Goal: Task Accomplishment & Management: Complete application form

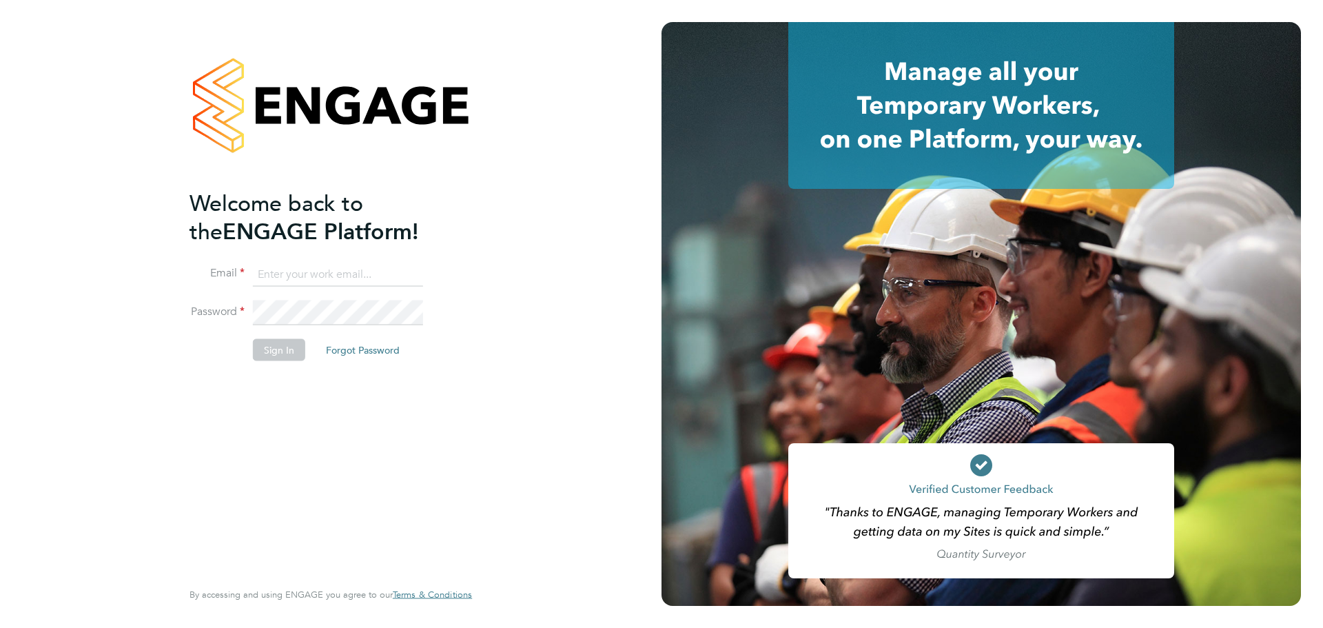
type input "[PERSON_NAME][EMAIL_ADDRESS][PERSON_NAME][DOMAIN_NAME]"
click at [260, 351] on button "Sign In" at bounding box center [279, 350] width 52 height 22
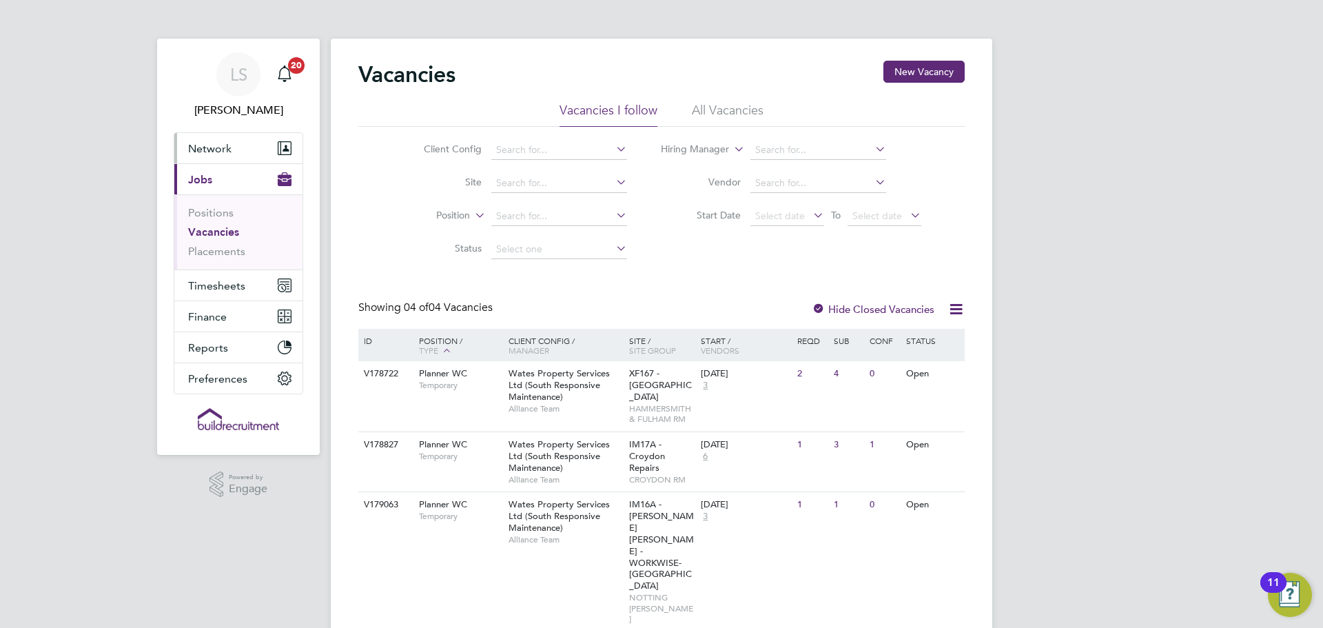
click at [211, 150] on span "Network" at bounding box center [209, 148] width 43 height 13
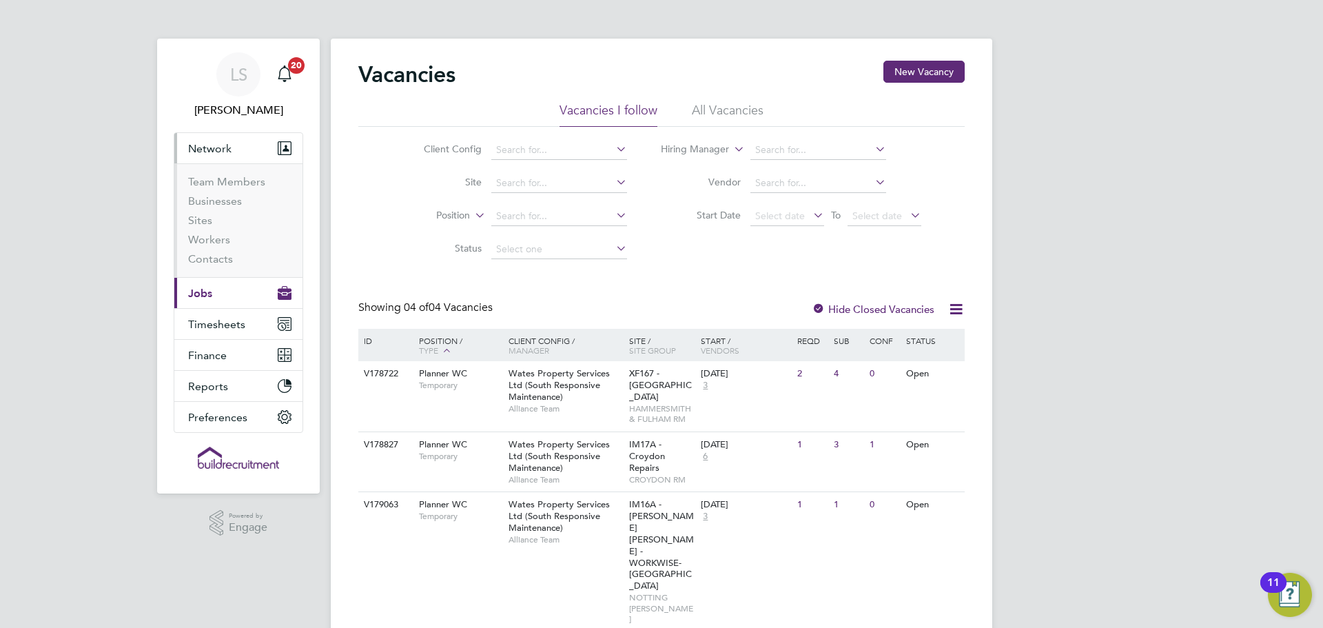
click at [218, 295] on button "Current page: Jobs" at bounding box center [238, 293] width 128 height 30
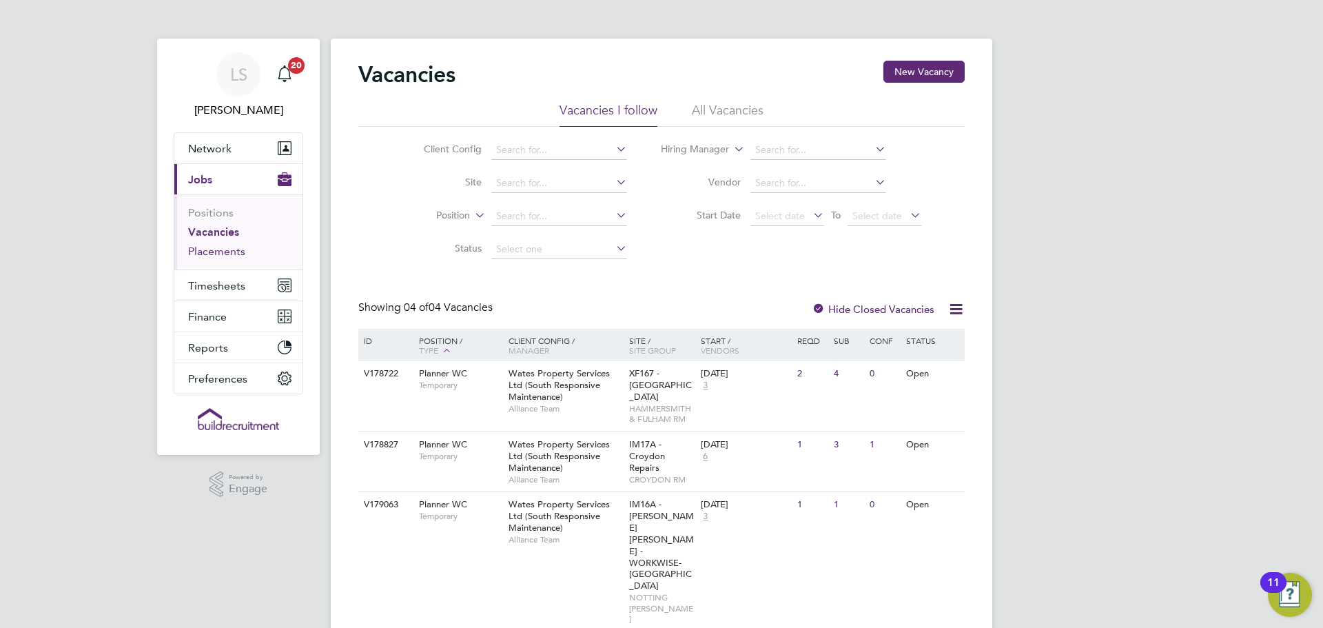
click at [209, 252] on link "Placements" at bounding box center [216, 251] width 57 height 13
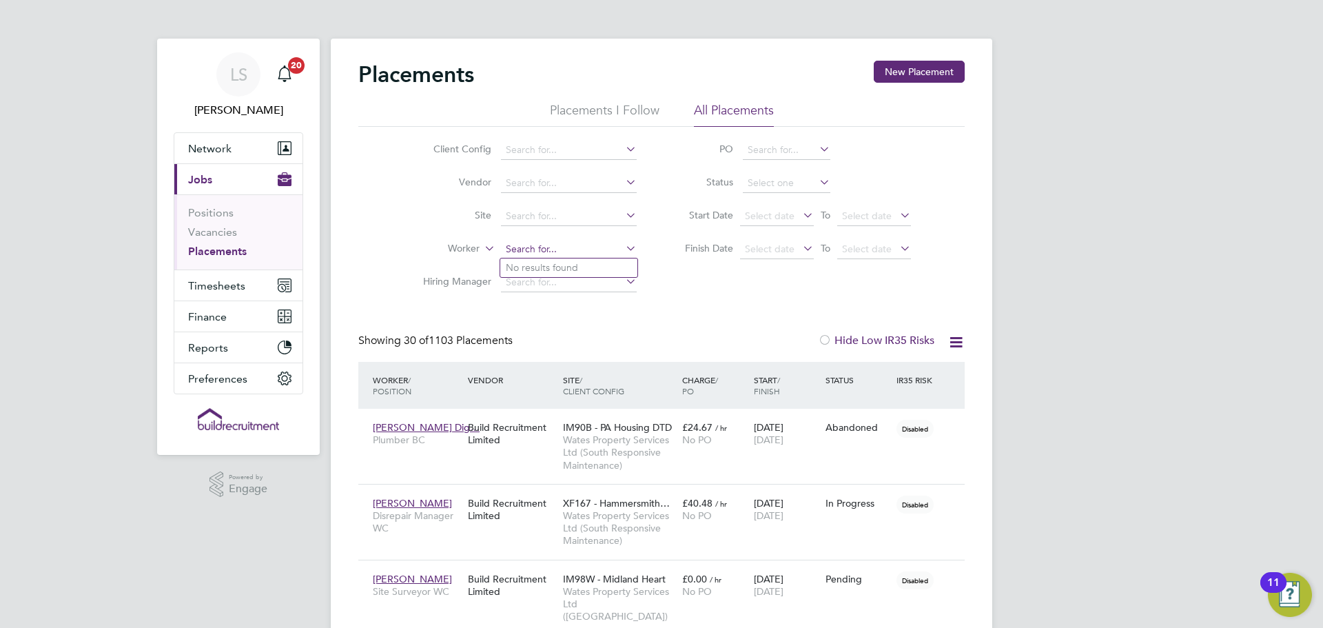
click at [543, 249] on input at bounding box center [569, 249] width 136 height 19
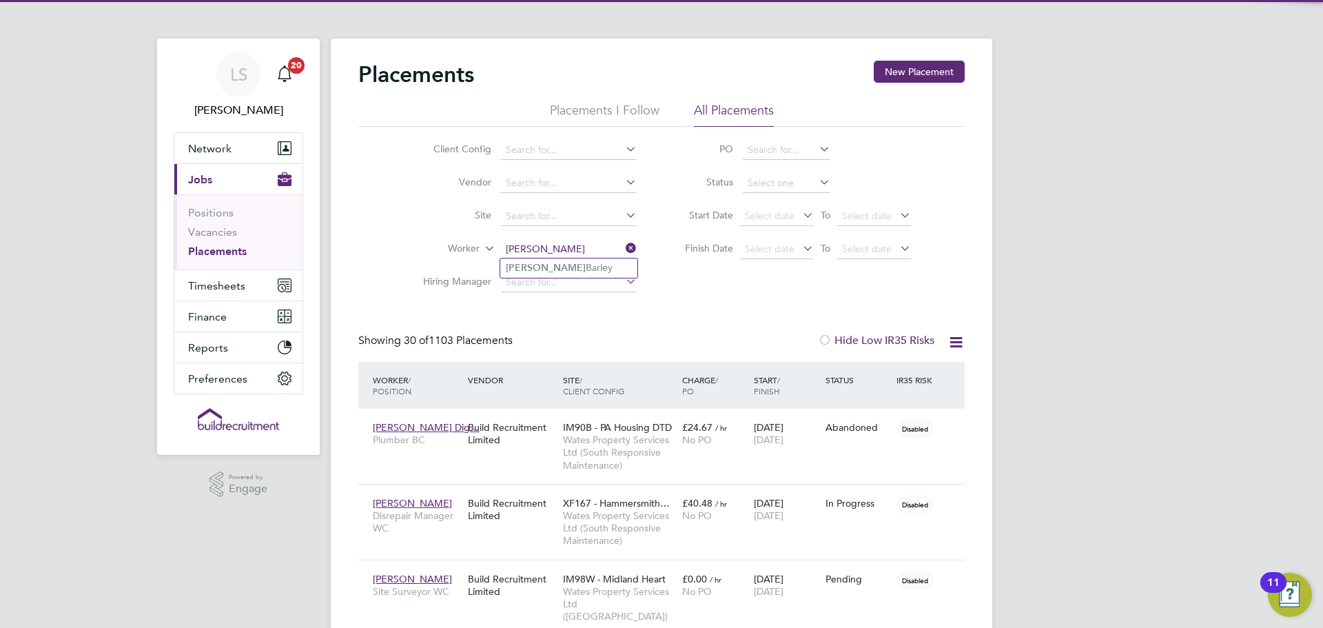
type input "jed"
click at [546, 277] on ul "Jed Barley" at bounding box center [569, 268] width 138 height 20
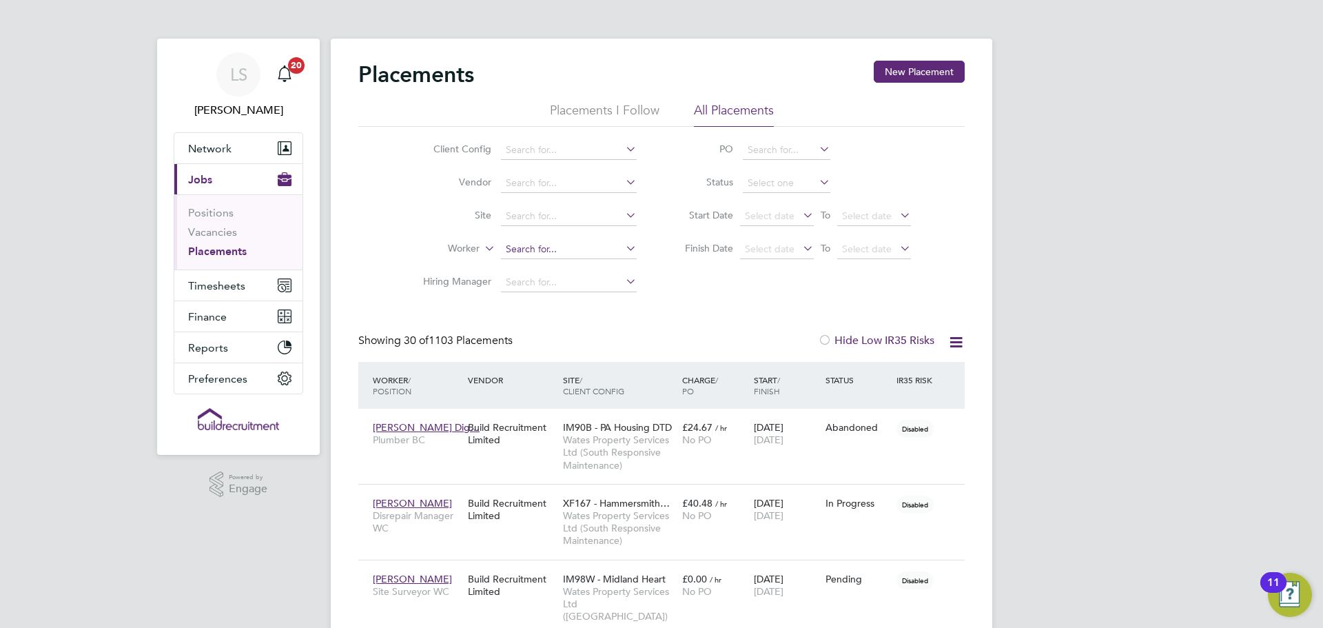
drag, startPoint x: 541, startPoint y: 254, endPoint x: 536, endPoint y: 247, distance: 8.4
click at [541, 253] on input at bounding box center [569, 249] width 136 height 19
click at [588, 269] on b "Bar" at bounding box center [595, 269] width 15 height 12
type input "[PERSON_NAME]"
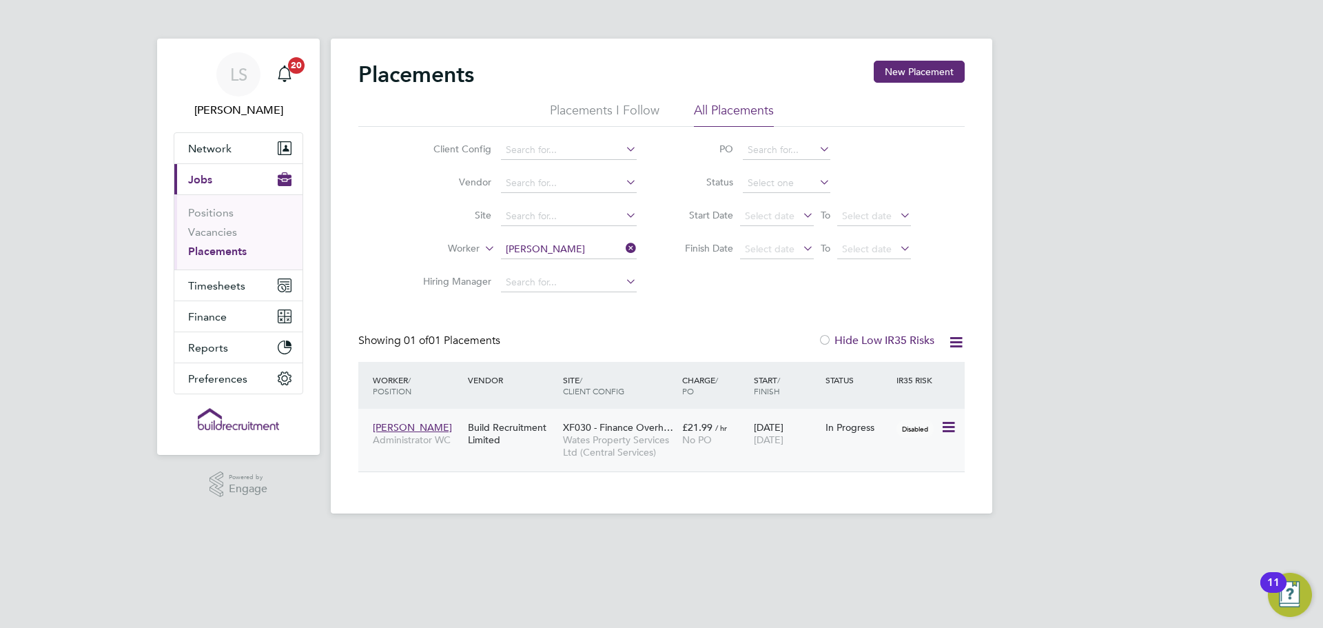
click at [636, 441] on span "Wates Property Services Ltd (Central Services)" at bounding box center [619, 445] width 112 height 25
click at [471, 429] on div "Build Recruitment Limited" at bounding box center [511, 433] width 95 height 39
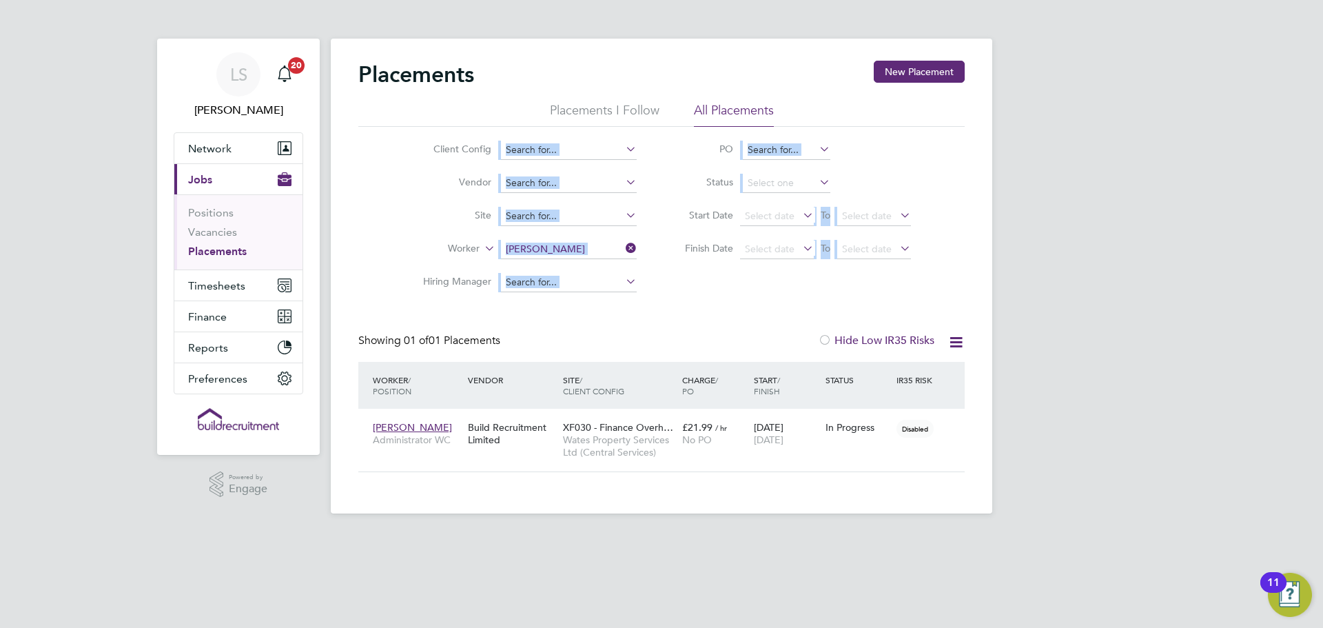
drag, startPoint x: 430, startPoint y: 142, endPoint x: 710, endPoint y: 294, distance: 318.2
click at [710, 294] on div "Client Config Vendor Site Worker Jed Barley Hiring Manager PO Status Start Date…" at bounding box center [661, 213] width 606 height 172
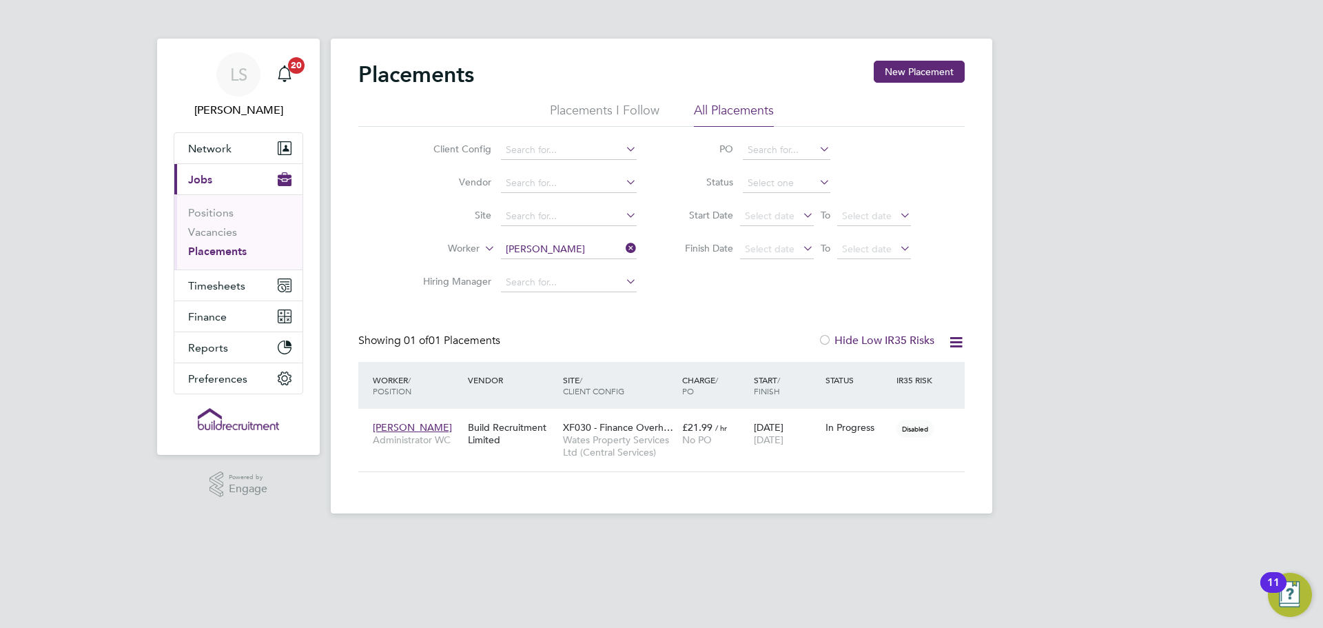
click at [726, 298] on div "Client Config Vendor Site Worker Jed Barley Hiring Manager PO Status Start Date…" at bounding box center [661, 213] width 606 height 172
drag, startPoint x: 434, startPoint y: 145, endPoint x: 677, endPoint y: 302, distance: 289.9
click at [670, 296] on div "Client Config Vendor Site Worker Jed Barley Hiring Manager PO Status Start Date…" at bounding box center [661, 213] width 606 height 172
click at [683, 306] on div "Placements New Placement Placements I Follow All Placements Client Config Vendo…" at bounding box center [661, 266] width 606 height 411
click at [635, 318] on div "Placements New Placement Placements I Follow All Placements Client Config Vendo…" at bounding box center [661, 266] width 606 height 411
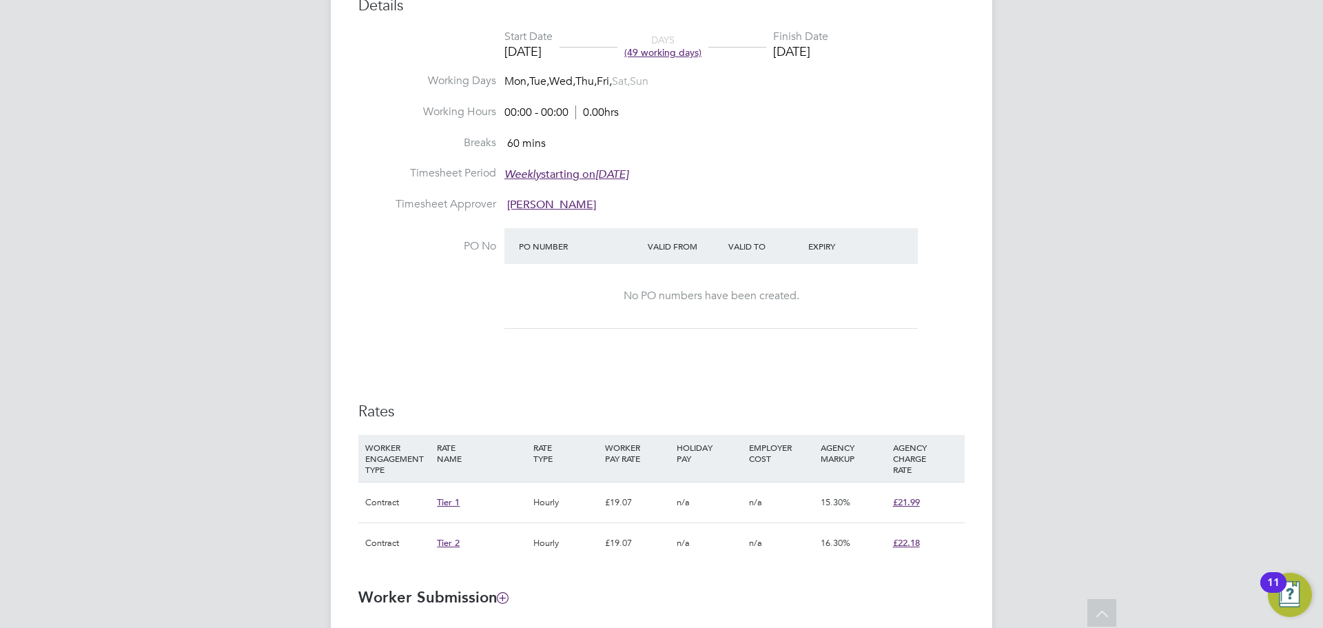
scroll to position [689, 0]
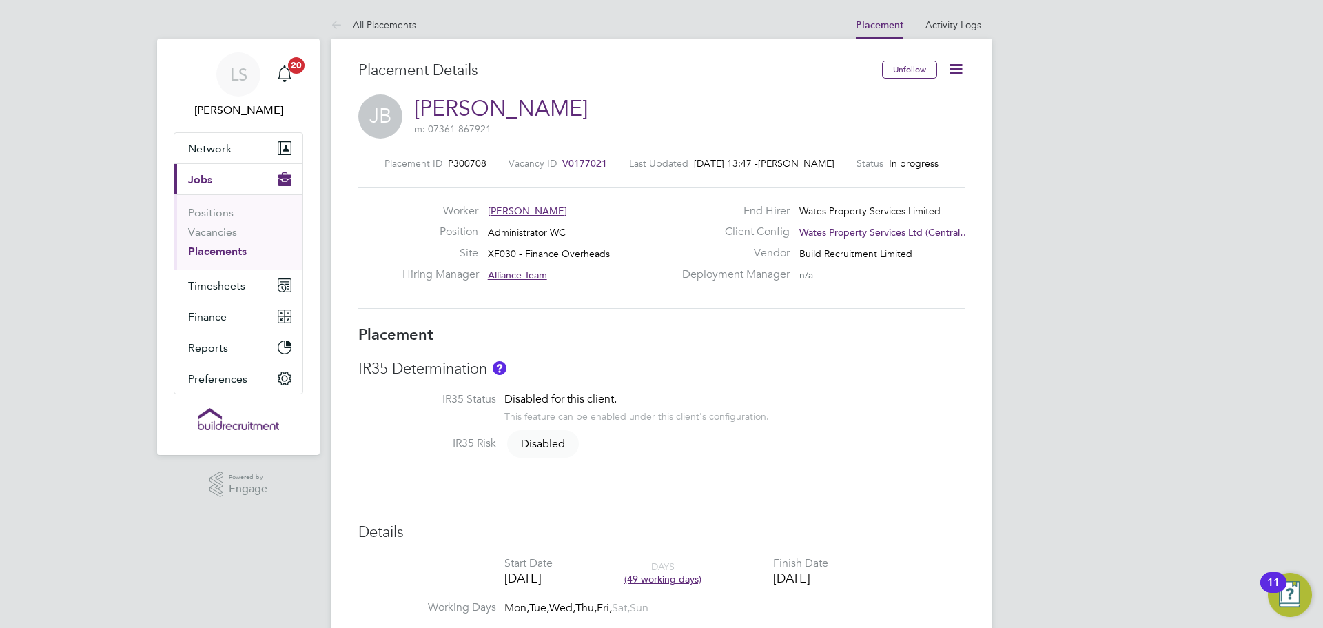
click at [947, 73] on icon at bounding box center [955, 69] width 17 height 17
click at [911, 105] on li "Edit Placement e" at bounding box center [911, 101] width 101 height 19
type input "Alliance Team"
type input "[PERSON_NAME]"
type input "[DATE]"
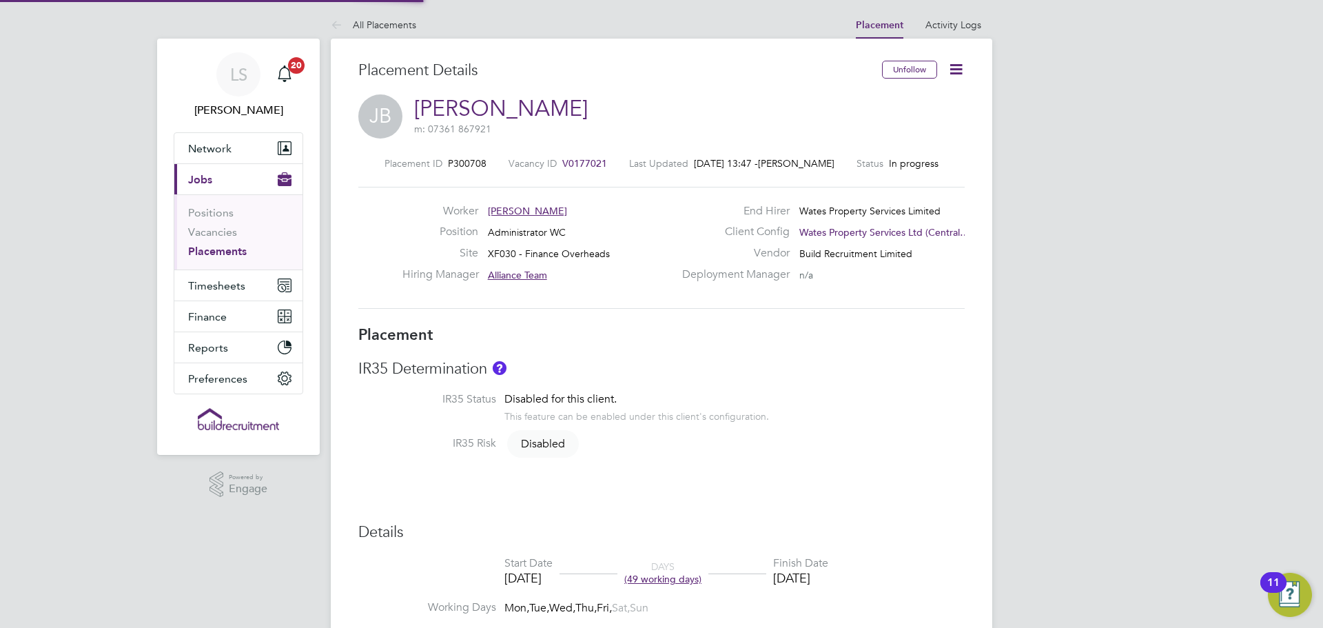
type input "[DATE]"
type input "00:00"
type input "08110"
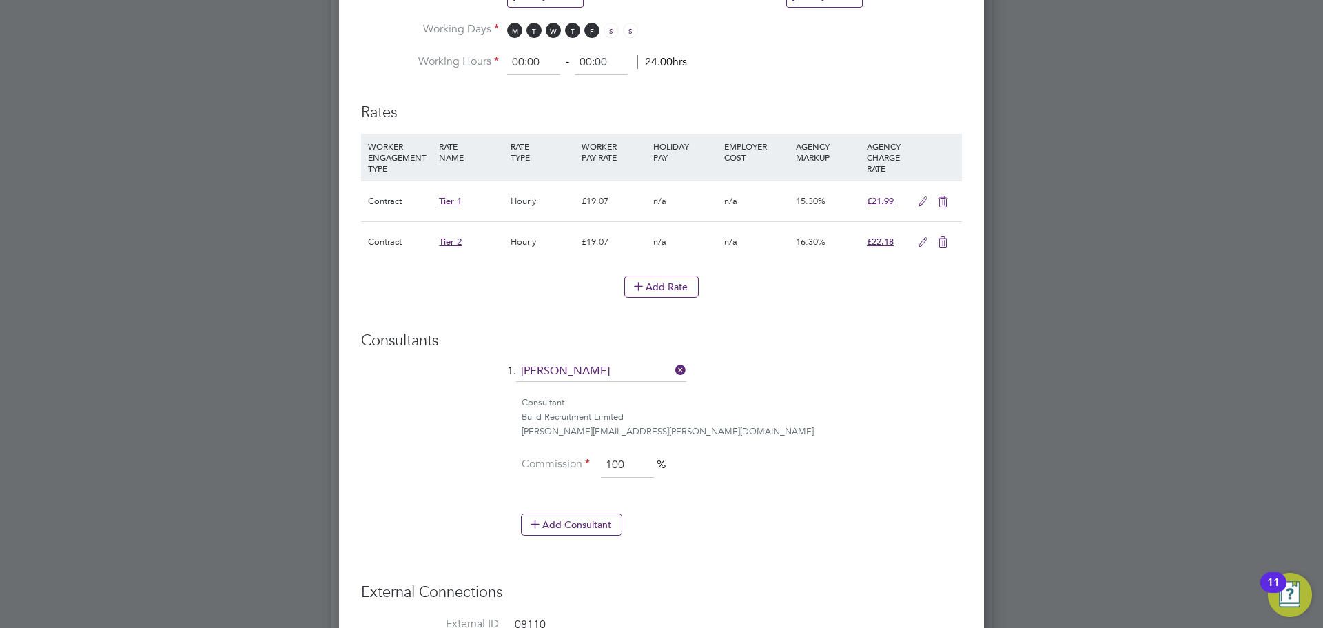
click at [858, 389] on li "1. Leah Seber" at bounding box center [661, 378] width 601 height 34
click at [856, 389] on li "1. Leah Seber" at bounding box center [661, 378] width 601 height 34
click at [806, 380] on li "1. Leah Seber" at bounding box center [661, 378] width 601 height 34
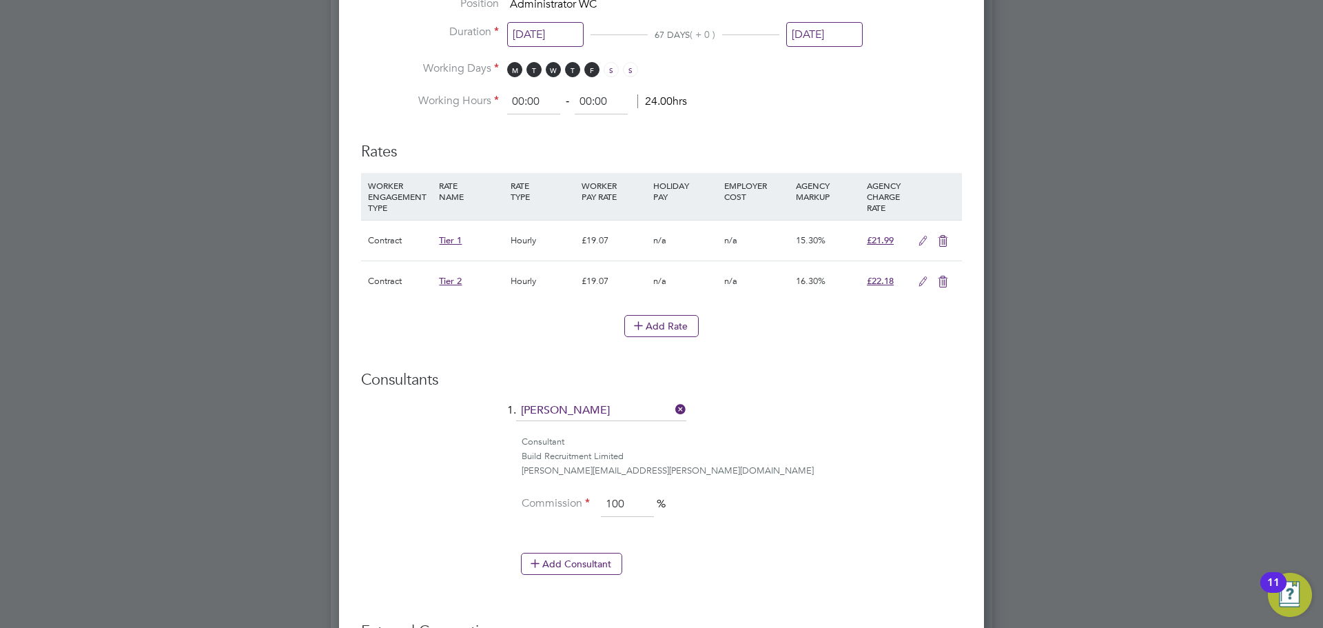
click at [846, 393] on div "Consultants 1. Leah Seber Consultant Build Recruitment Limited leah.seber@build…" at bounding box center [661, 479] width 601 height 218
click at [862, 407] on li "1. Leah Seber" at bounding box center [661, 417] width 601 height 34
click at [817, 391] on div "Consultants 1. Leah Seber Consultant Build Recruitment Limited leah.seber@build…" at bounding box center [661, 479] width 601 height 218
click at [816, 390] on div "Consultants 1. Leah Seber Consultant Build Recruitment Limited leah.seber@build…" at bounding box center [661, 479] width 601 height 218
click at [812, 382] on h3 "Consultants" at bounding box center [661, 380] width 601 height 20
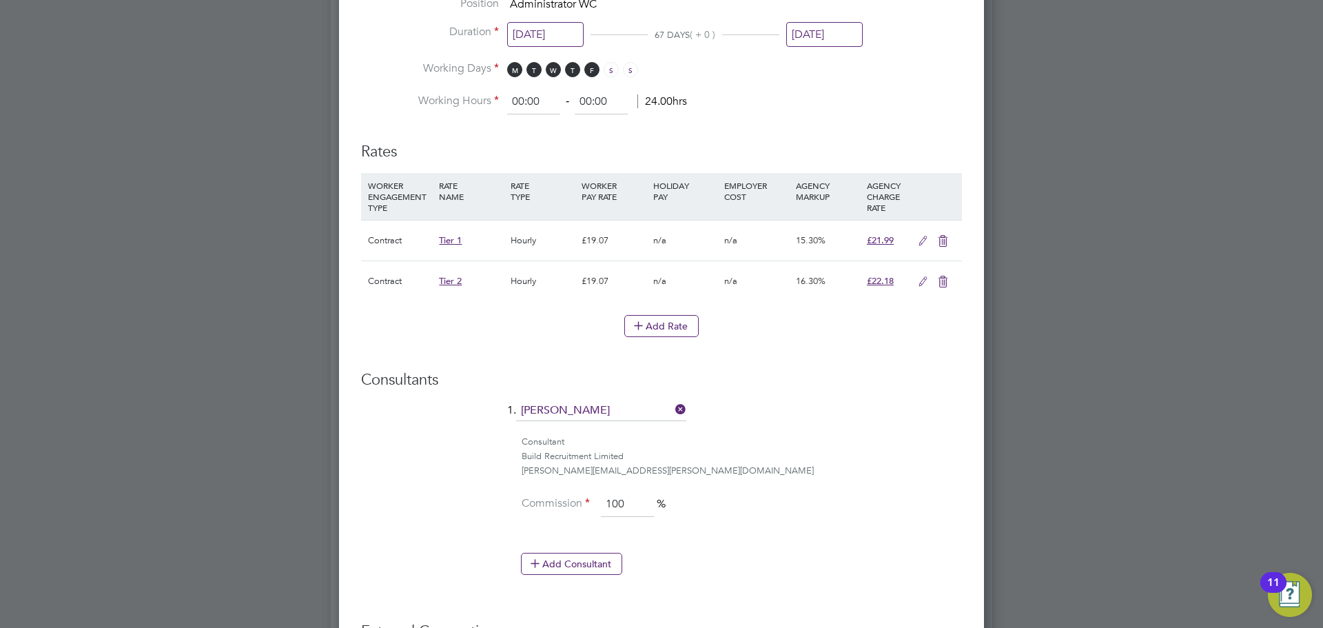
click at [829, 128] on h3 "Rates" at bounding box center [661, 145] width 601 height 34
click at [943, 286] on icon at bounding box center [942, 281] width 17 height 11
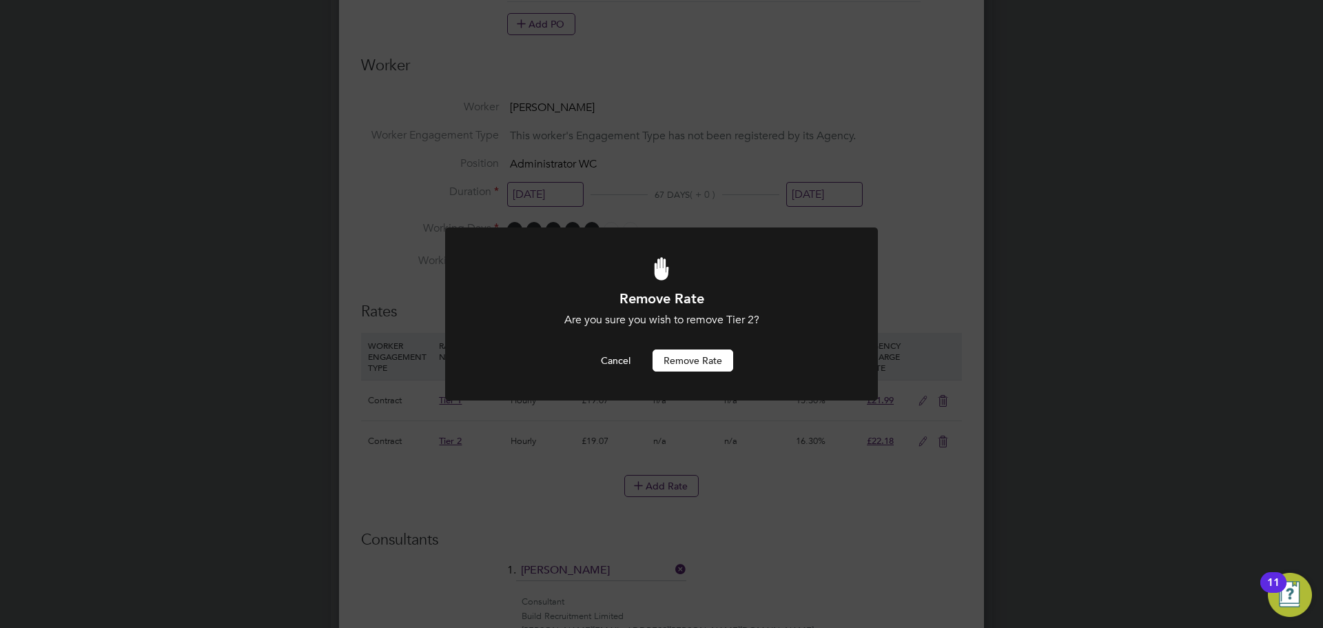
click at [705, 362] on button "Remove rate" at bounding box center [692, 360] width 81 height 22
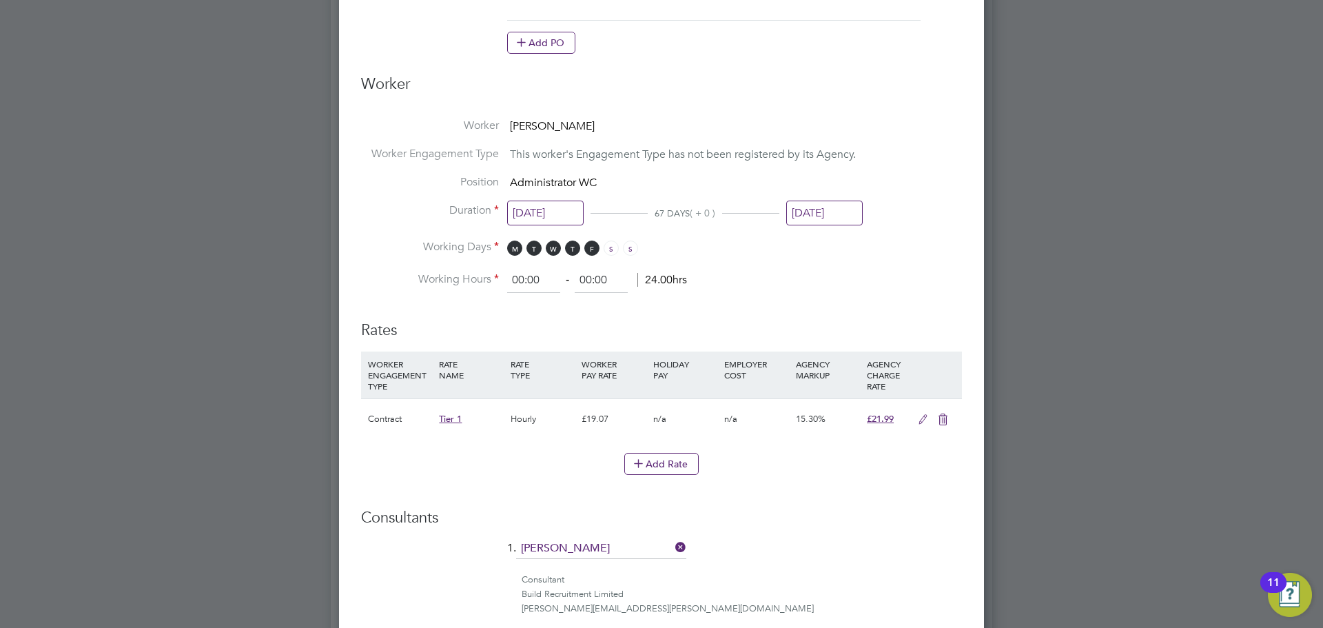
click at [951, 247] on li "Working Days M T W T F S S" at bounding box center [661, 254] width 601 height 28
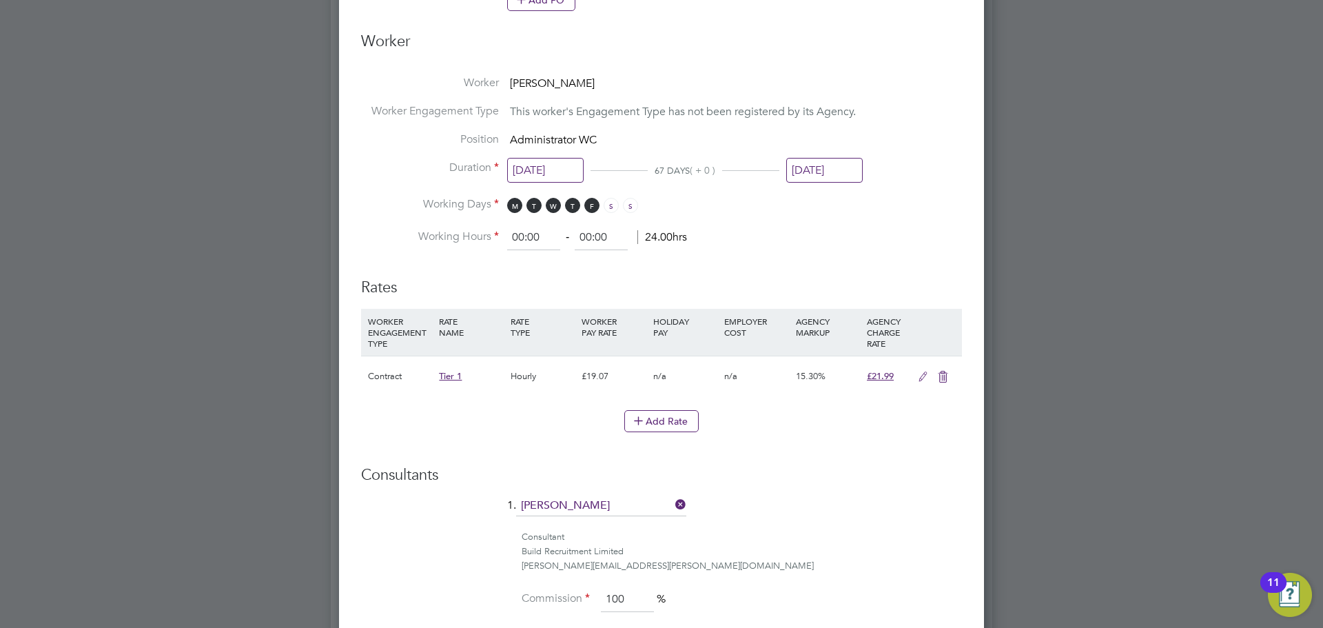
scroll to position [758, 0]
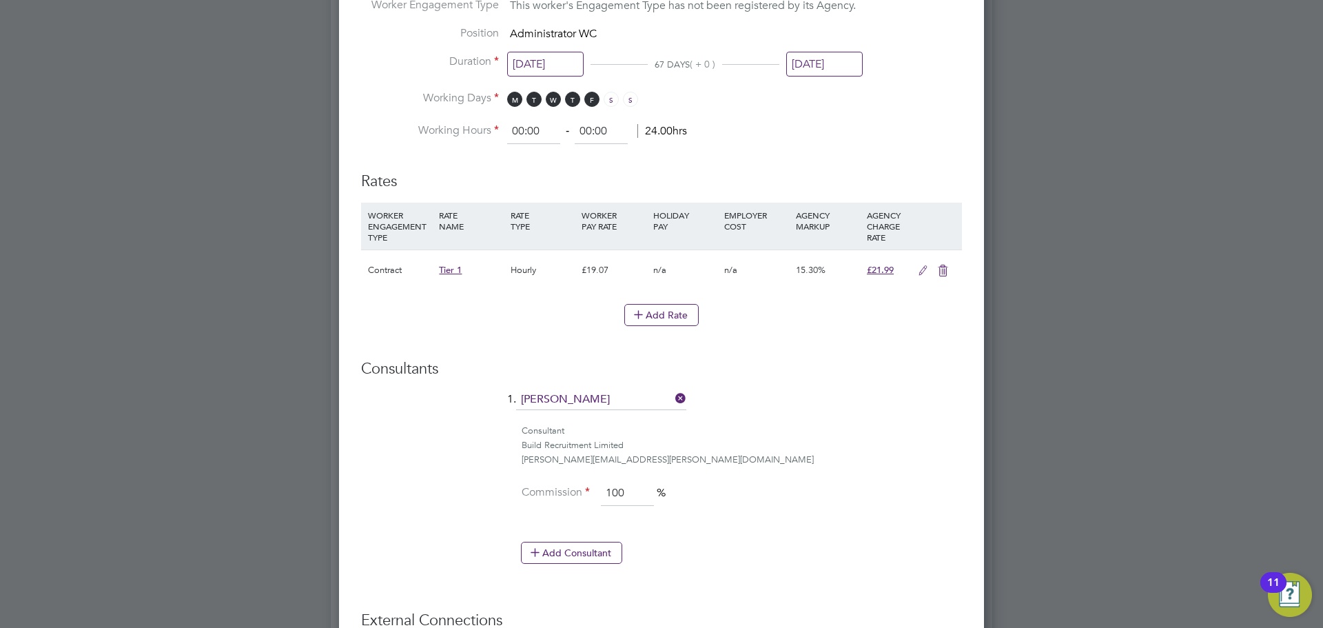
click at [883, 359] on h3 "Consultants" at bounding box center [661, 369] width 601 height 20
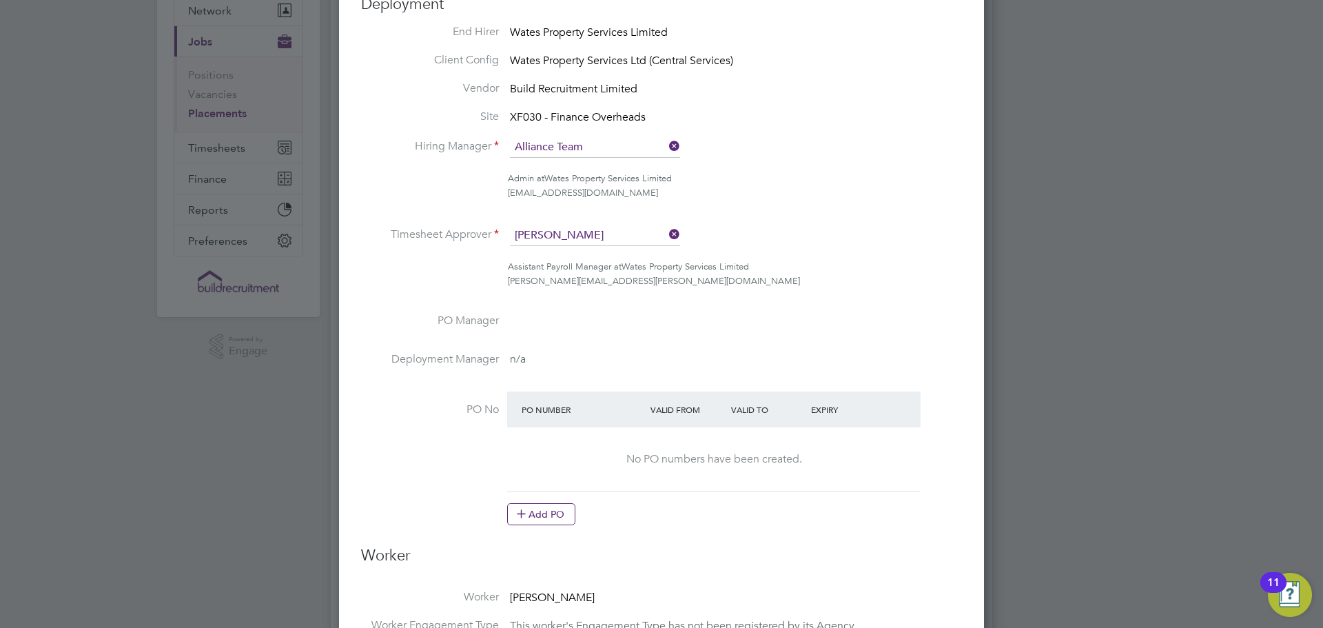
scroll to position [0, 0]
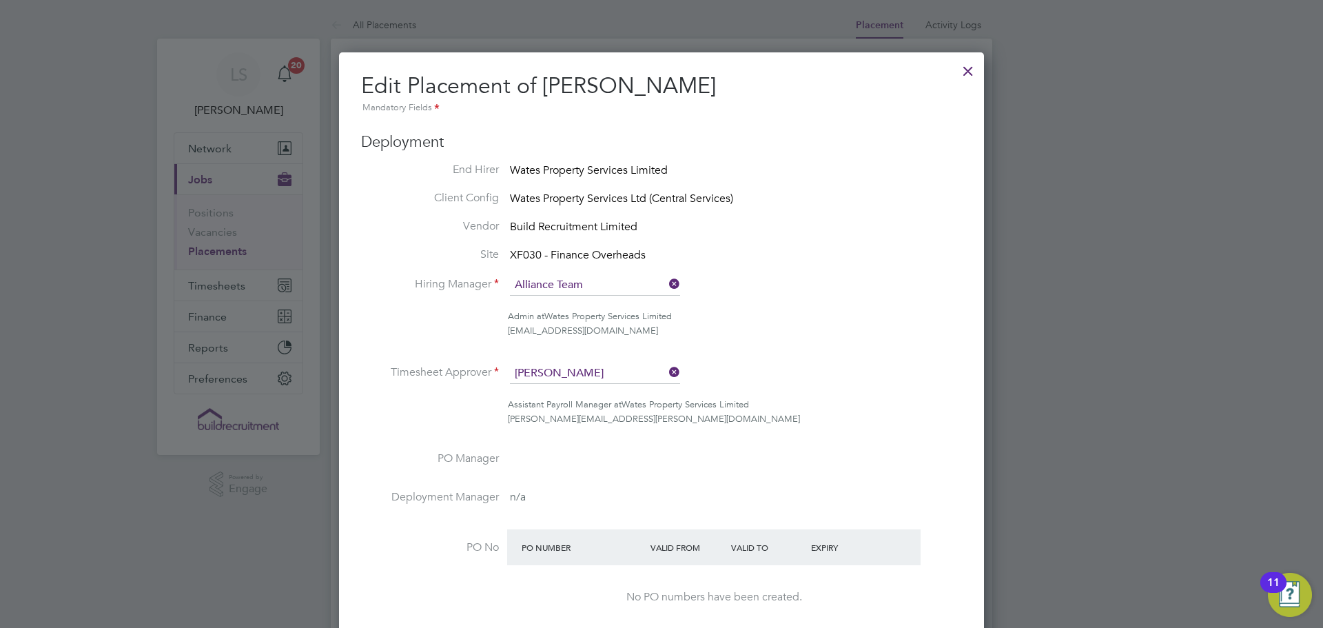
click at [836, 172] on li "End Hirer Wates Property Services Limited" at bounding box center [661, 171] width 601 height 17
click at [968, 74] on div at bounding box center [968, 67] width 25 height 25
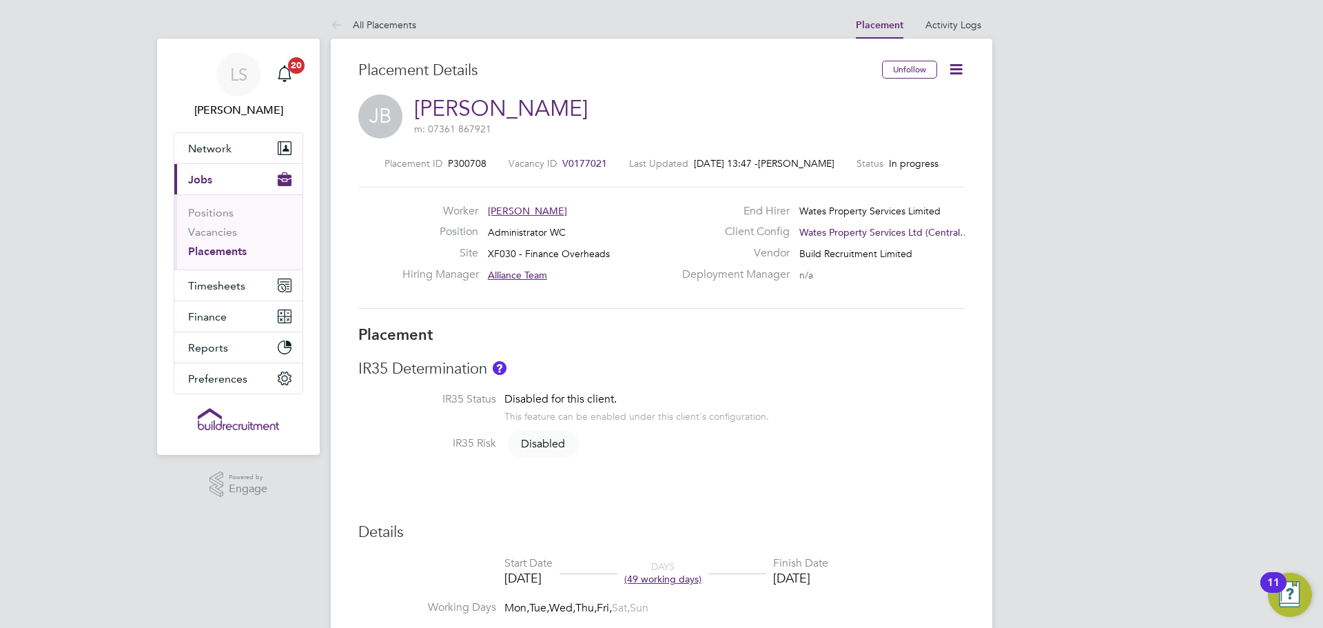
click at [844, 387] on div "IR35 Determination IR35 Status Disabled for this client. This feature can be en…" at bounding box center [661, 413] width 606 height 108
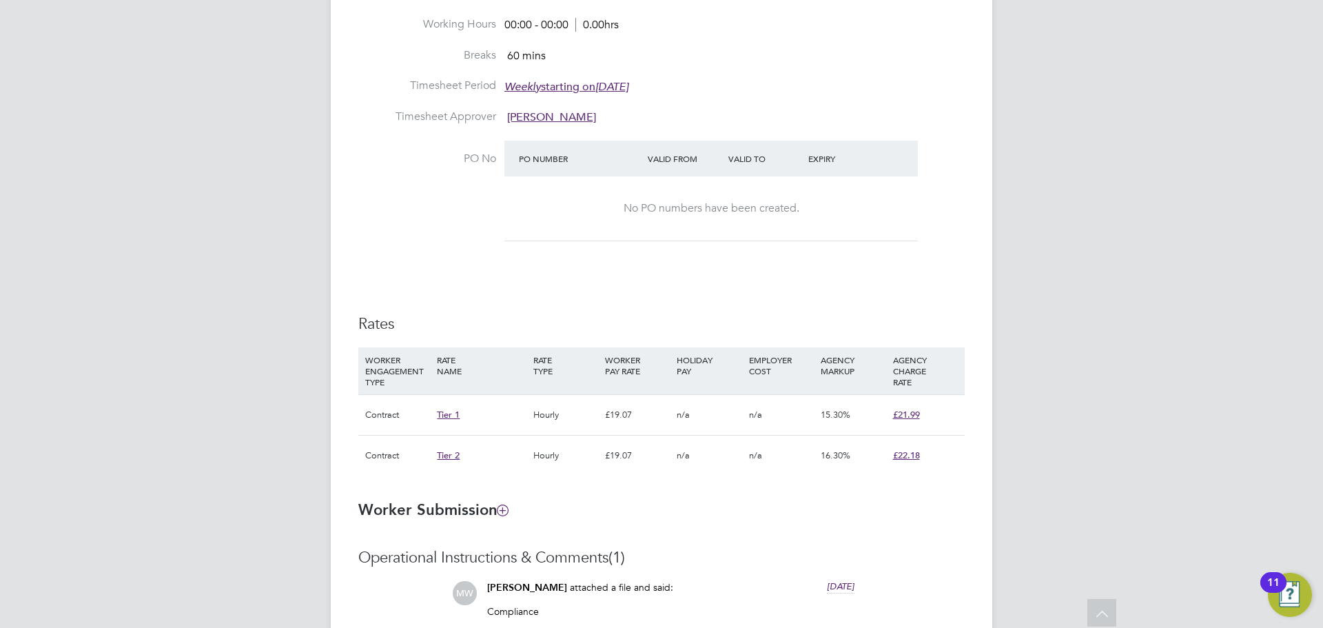
scroll to position [620, 0]
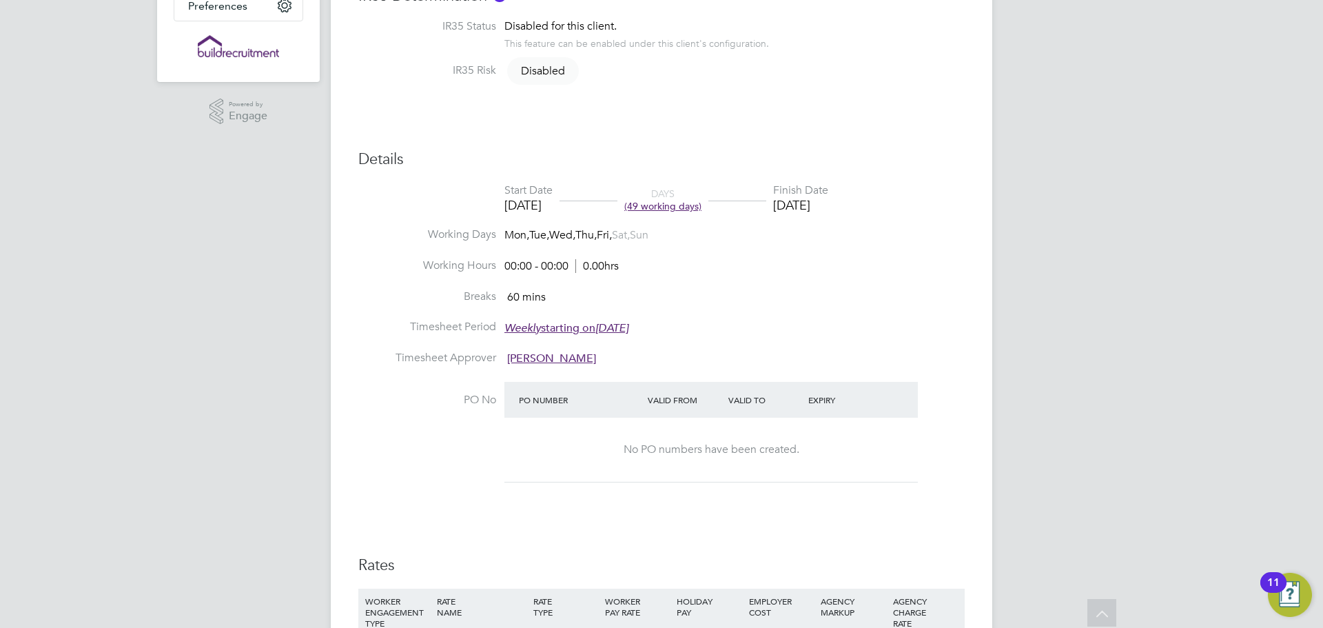
scroll to position [42, 0]
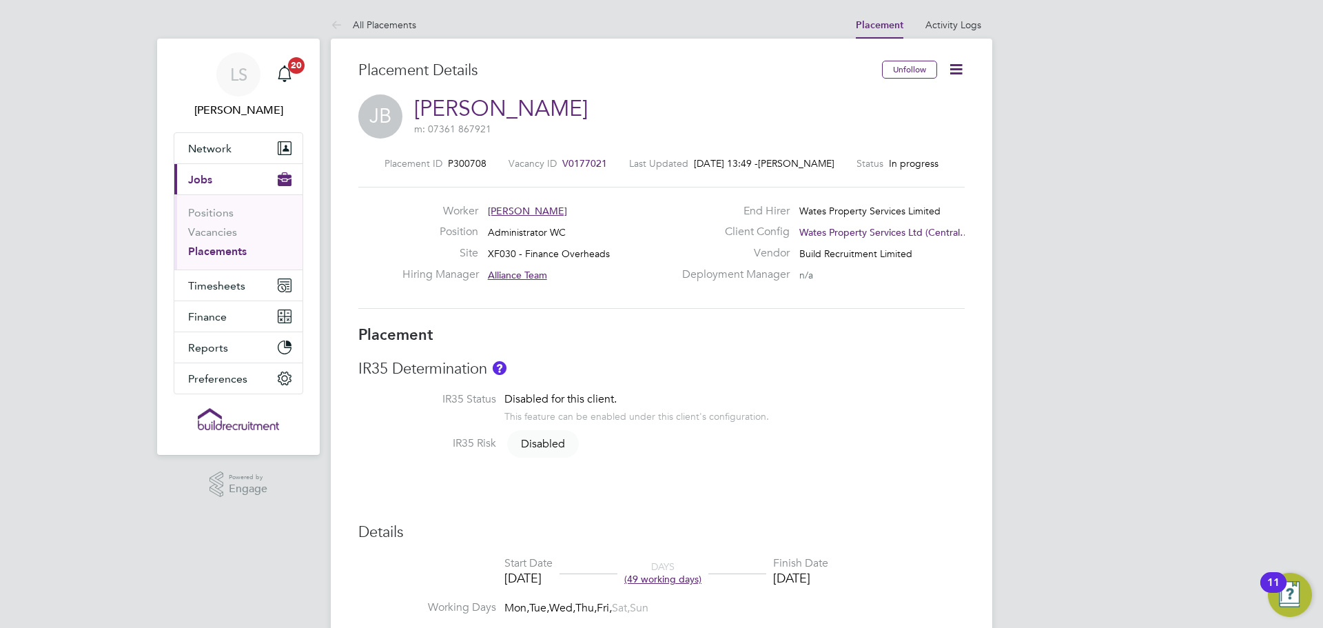
click at [770, 109] on div "[PERSON_NAME] m: 07361 867921" at bounding box center [661, 117] width 606 height 47
click at [585, 161] on span "V0177021" at bounding box center [584, 163] width 45 height 12
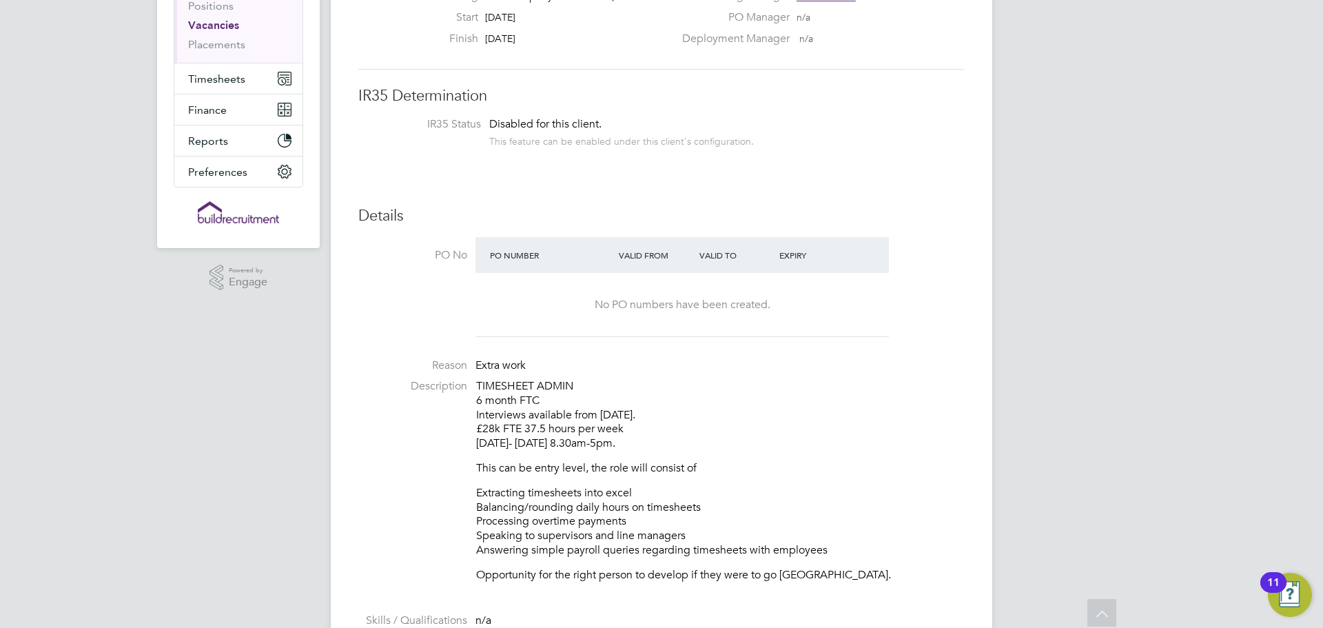
click at [624, 432] on p "TIMESHEET ADMIN 6 month FTC Interviews available from [DATE]. £28k FTE 37.5 hou…" at bounding box center [720, 415] width 489 height 72
drag, startPoint x: 476, startPoint y: 430, endPoint x: 676, endPoint y: 429, distance: 199.8
click at [652, 429] on p "TIMESHEET ADMIN 6 month FTC Interviews available from [DATE]. £28k FTE 37.5 hou…" at bounding box center [720, 415] width 489 height 72
click at [676, 429] on p "TIMESHEET ADMIN 6 month FTC Interviews available from [DATE]. £28k FTE 37.5 hou…" at bounding box center [720, 415] width 489 height 72
drag, startPoint x: 638, startPoint y: 427, endPoint x: 442, endPoint y: 431, distance: 195.7
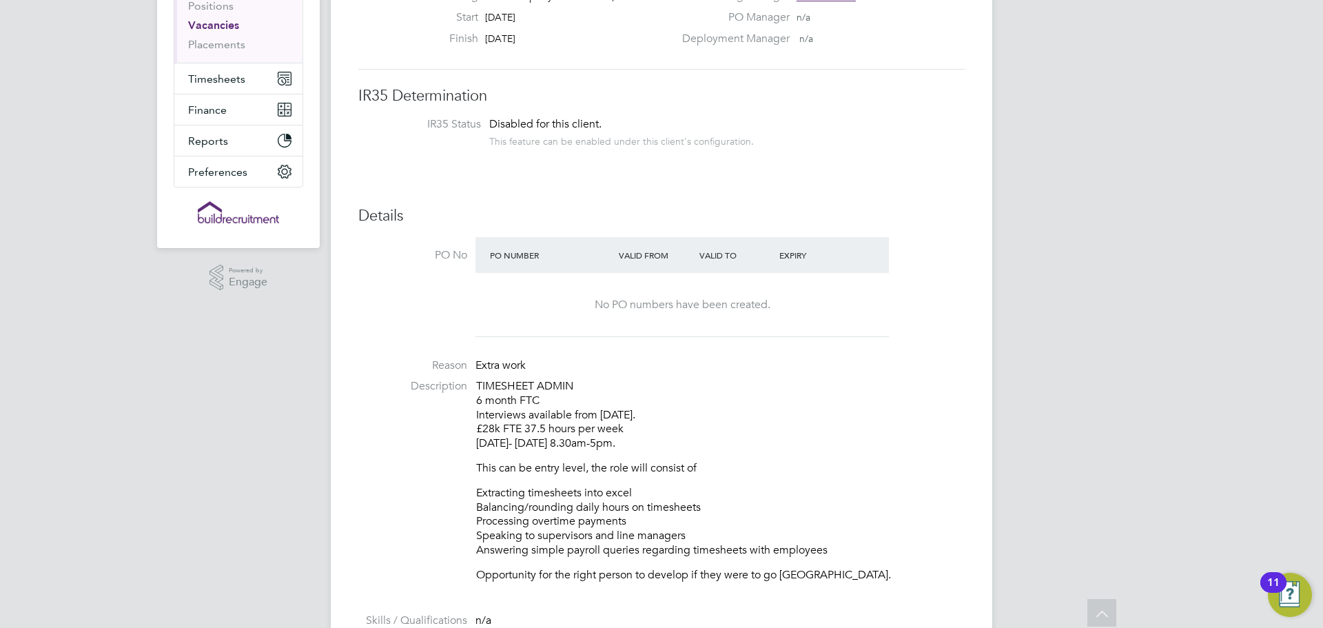
click at [442, 431] on li "Description TIMESHEET ADMIN 6 month FTC Interviews available from [DATE]. £28k …" at bounding box center [661, 487] width 606 height 217
click at [449, 434] on li "Description TIMESHEET ADMIN 6 month FTC Interviews available from [DATE]. £28k …" at bounding box center [661, 487] width 606 height 217
drag, startPoint x: 478, startPoint y: 424, endPoint x: 650, endPoint y: 444, distance: 173.3
click at [650, 444] on p "TIMESHEET ADMIN 6 month FTC Interviews available from [DATE]. £28k FTE 37.5 hou…" at bounding box center [720, 415] width 489 height 72
click at [723, 443] on p "TIMESHEET ADMIN 6 month FTC Interviews available from [DATE]. £28k FTE 37.5 hou…" at bounding box center [720, 415] width 489 height 72
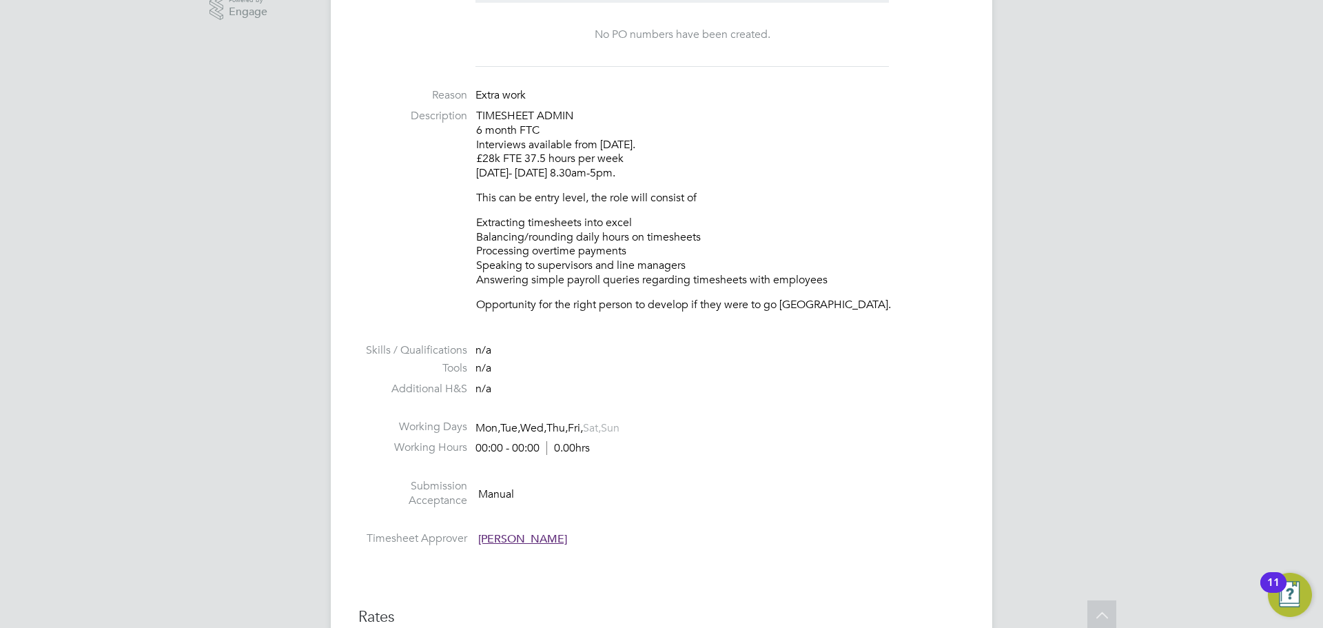
scroll to position [482, 0]
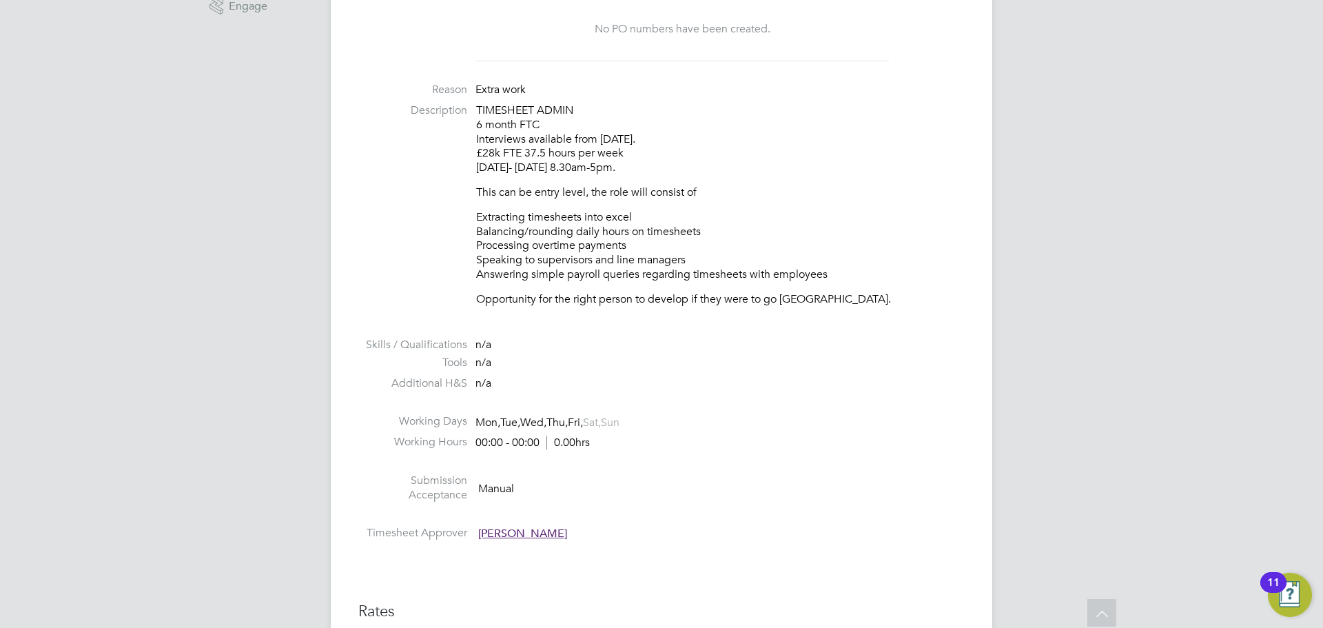
click at [686, 321] on li at bounding box center [661, 329] width 606 height 18
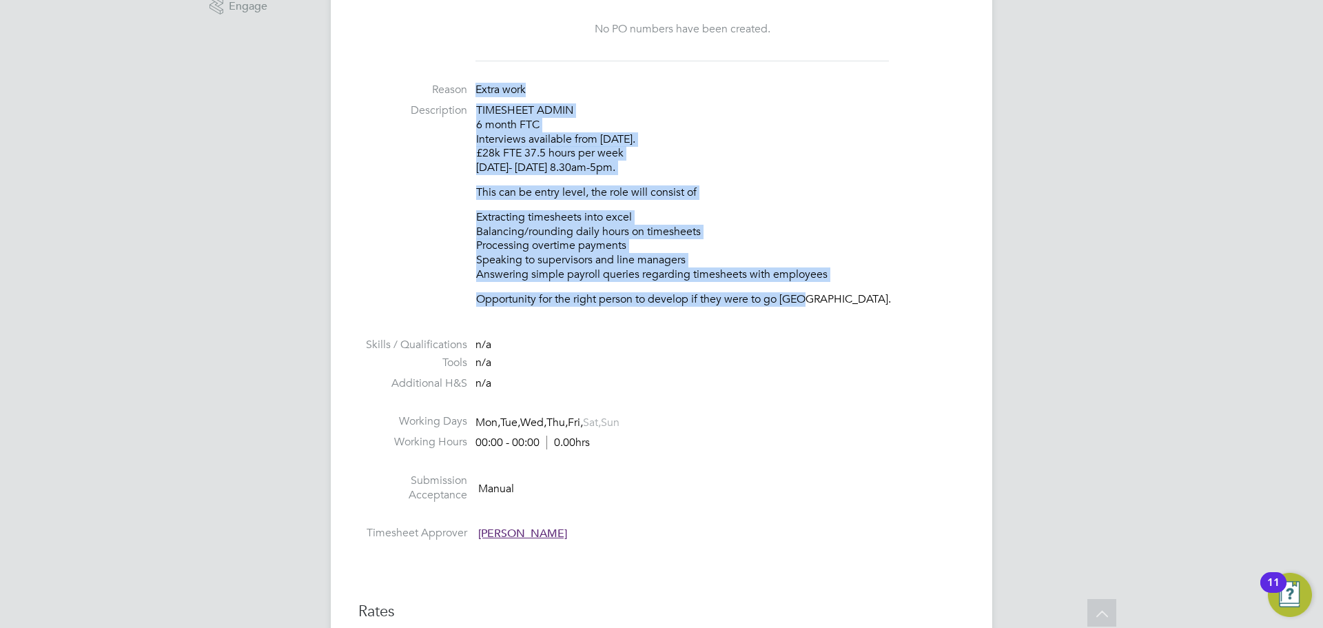
drag, startPoint x: 812, startPoint y: 300, endPoint x: 473, endPoint y: 90, distance: 398.8
click at [473, 90] on ul "PO No PO Number Valid From Valid To Expiry No PO numbers have been created. Rea…" at bounding box center [661, 254] width 606 height 586
click at [536, 215] on p "Extracting timesheets into excel Balancing/rounding daily hours on timesheets P…" at bounding box center [720, 246] width 489 height 72
drag, startPoint x: 475, startPoint y: 88, endPoint x: 881, endPoint y: 298, distance: 457.6
click at [881, 298] on ul "PO No PO Number Valid From Valid To Expiry No PO numbers have been created. Rea…" at bounding box center [661, 254] width 606 height 586
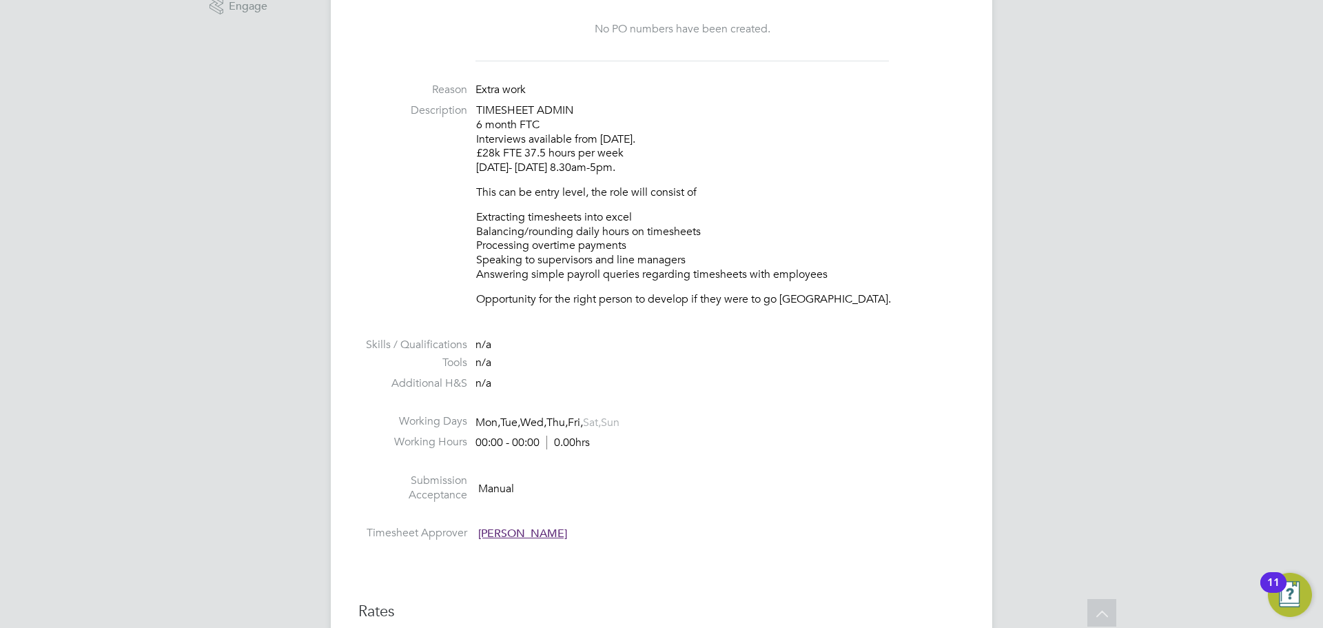
click at [808, 390] on li "Additional H&S n/a" at bounding box center [661, 386] width 606 height 21
click at [803, 388] on li "Additional H&S n/a" at bounding box center [661, 386] width 606 height 21
